Goal: Check status: Check status

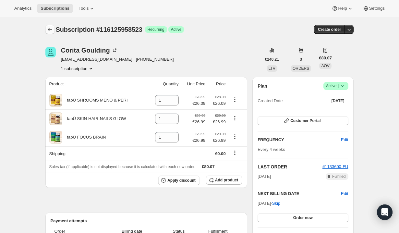
click at [53, 30] on icon "Subscriptions" at bounding box center [50, 29] width 6 height 6
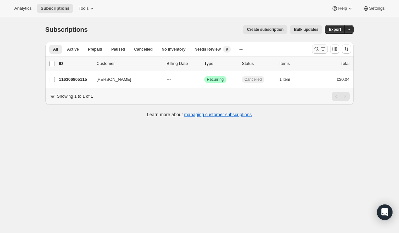
click at [322, 49] on icon "Search and filter results" at bounding box center [323, 49] width 6 height 6
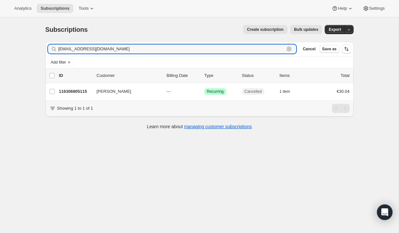
click at [289, 49] on icon "button" at bounding box center [289, 49] width 6 height 6
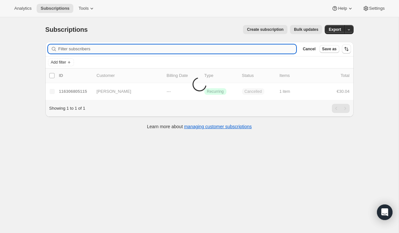
paste input "jenny.murphy54@gmail.com"
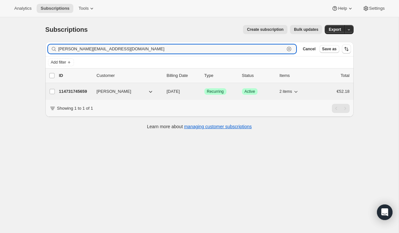
type input "jenny.murphy54@gmail.com"
click at [200, 89] on div "114731745659 Jenny Power 10/28/2025 Success Recurring Success Active 2 items €5…" at bounding box center [204, 91] width 290 height 9
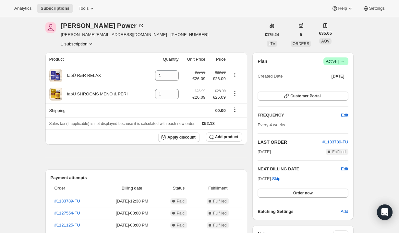
scroll to position [26, 0]
